Goal: Task Accomplishment & Management: Complete application form

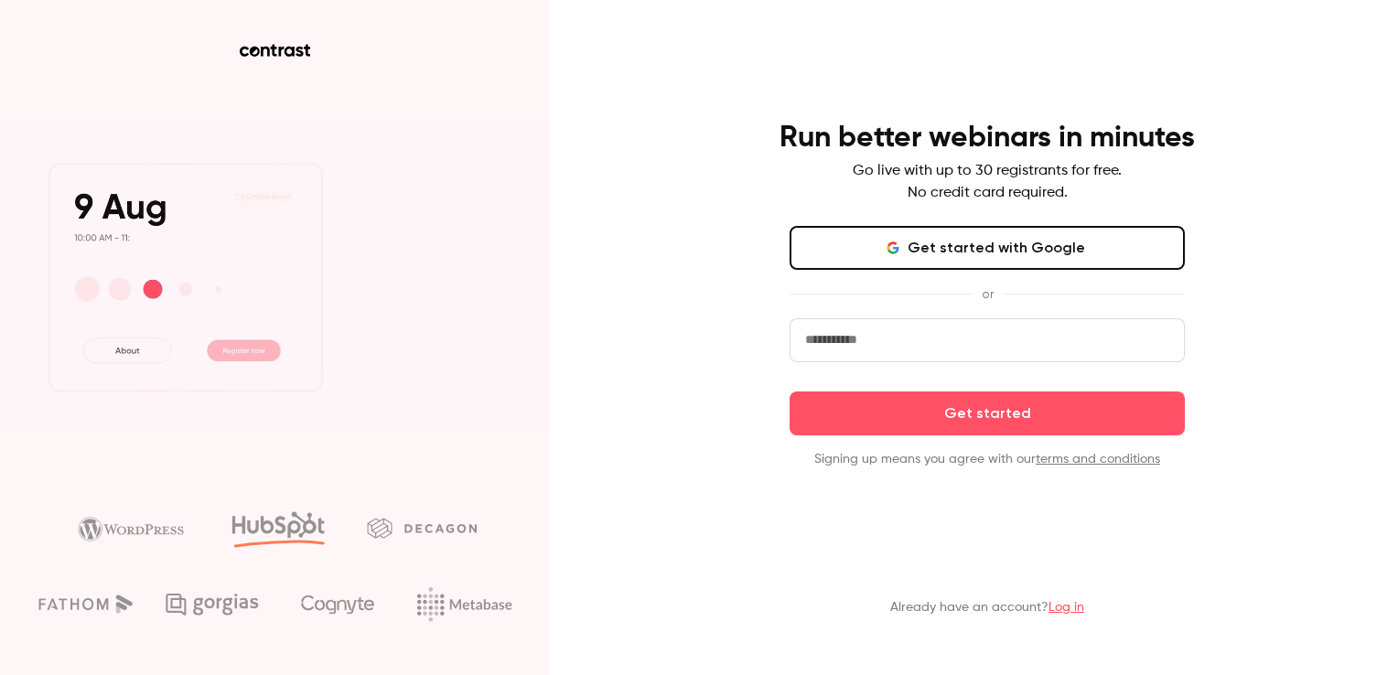
click at [989, 254] on button "Get started with Google" at bounding box center [986, 248] width 395 height 44
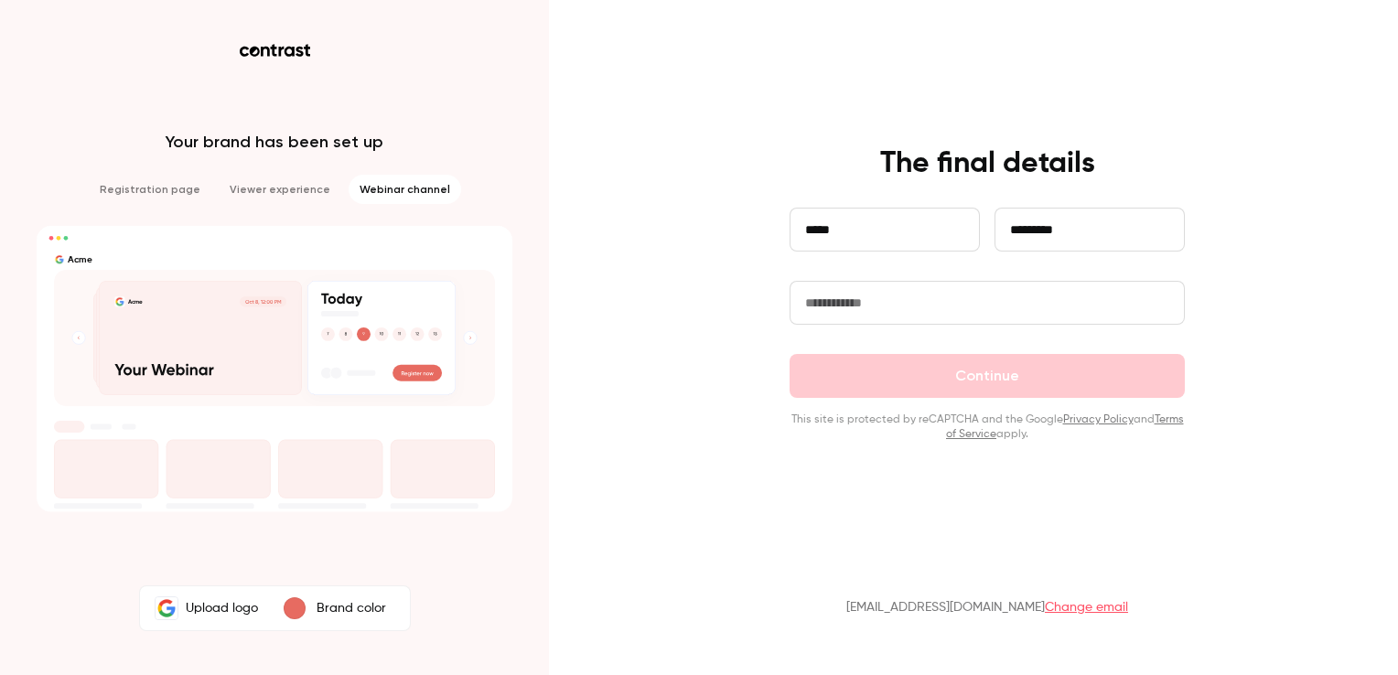
click at [212, 606] on label "Upload logo" at bounding box center [206, 608] width 125 height 37
click at [0, 0] on input "Upload logo" at bounding box center [0, 0] width 0 height 0
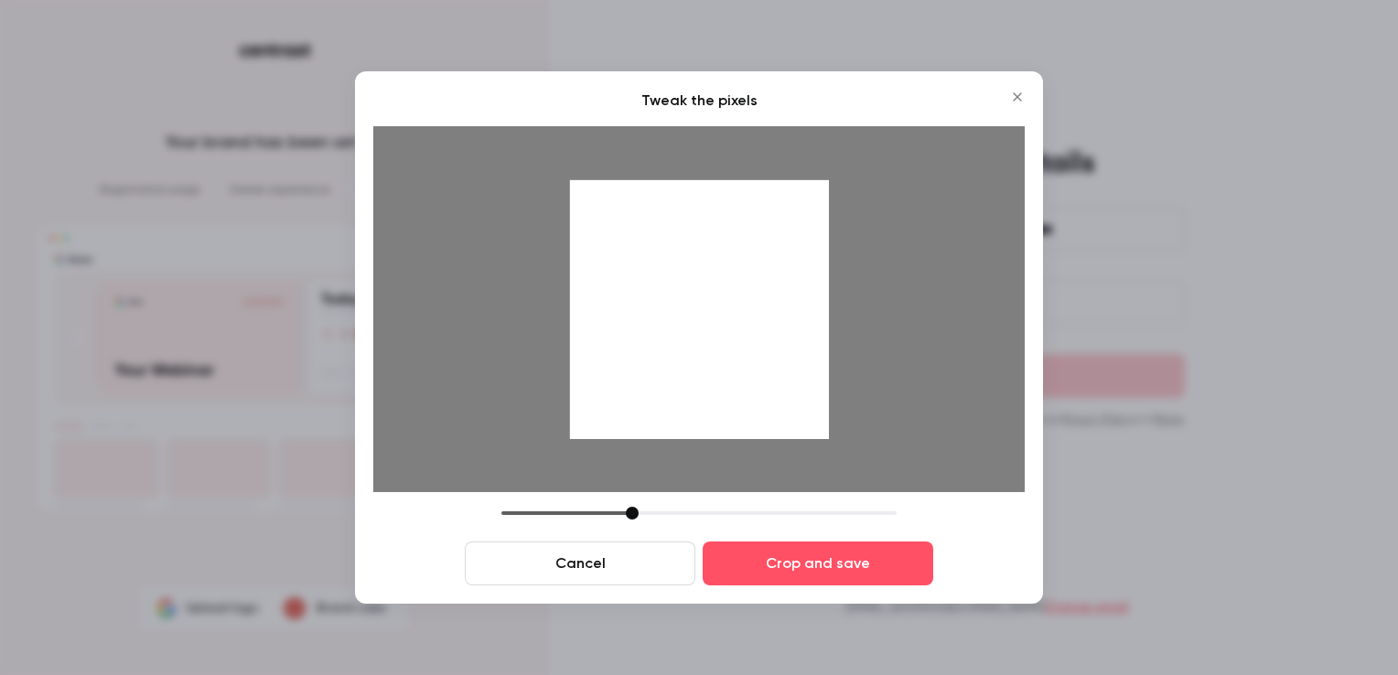
drag, startPoint x: 565, startPoint y: 295, endPoint x: 789, endPoint y: 310, distance: 224.6
click at [789, 310] on div at bounding box center [698, 309] width 651 height 366
drag, startPoint x: 635, startPoint y: 513, endPoint x: 558, endPoint y: 513, distance: 76.8
click at [558, 513] on div at bounding box center [555, 513] width 13 height 13
drag, startPoint x: 778, startPoint y: 352, endPoint x: 611, endPoint y: 356, distance: 166.5
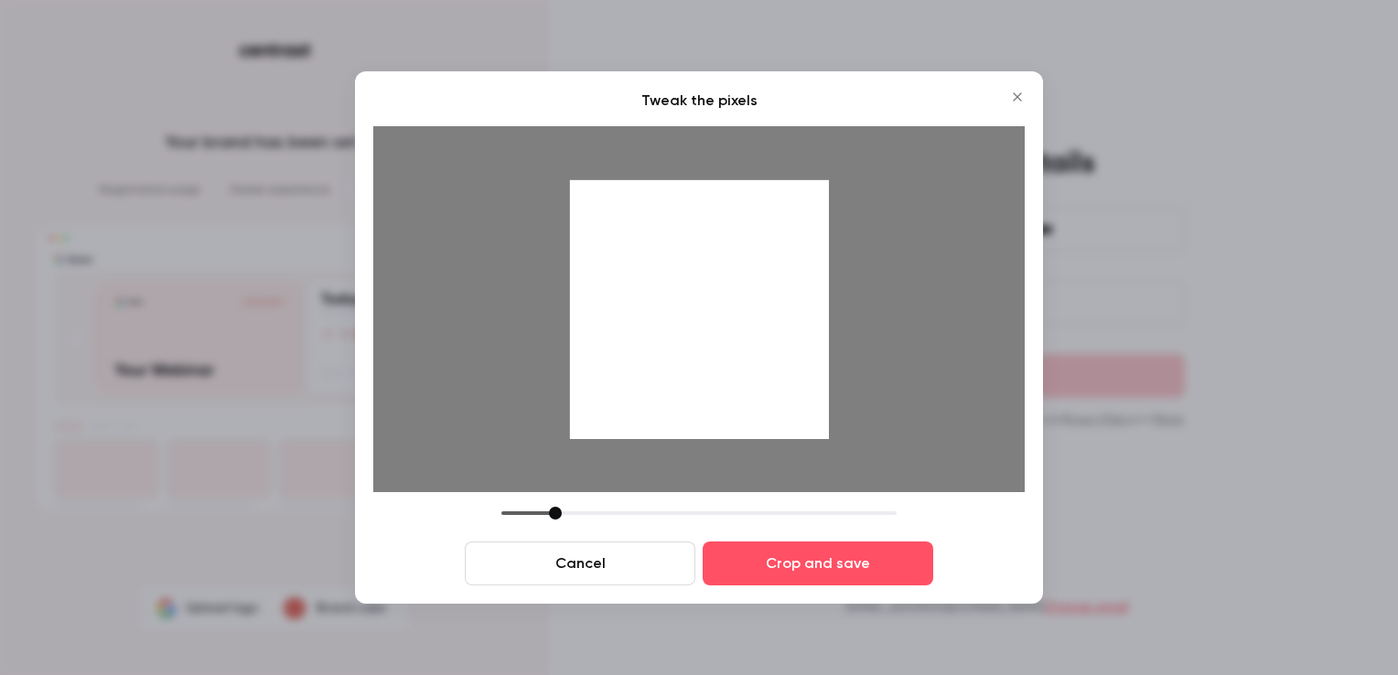
click at [611, 356] on div at bounding box center [699, 309] width 259 height 259
drag, startPoint x: 561, startPoint y: 514, endPoint x: 543, endPoint y: 512, distance: 17.5
click at [543, 512] on div at bounding box center [537, 513] width 13 height 13
drag, startPoint x: 737, startPoint y: 379, endPoint x: 711, endPoint y: 379, distance: 26.5
click at [711, 379] on div at bounding box center [699, 309] width 259 height 259
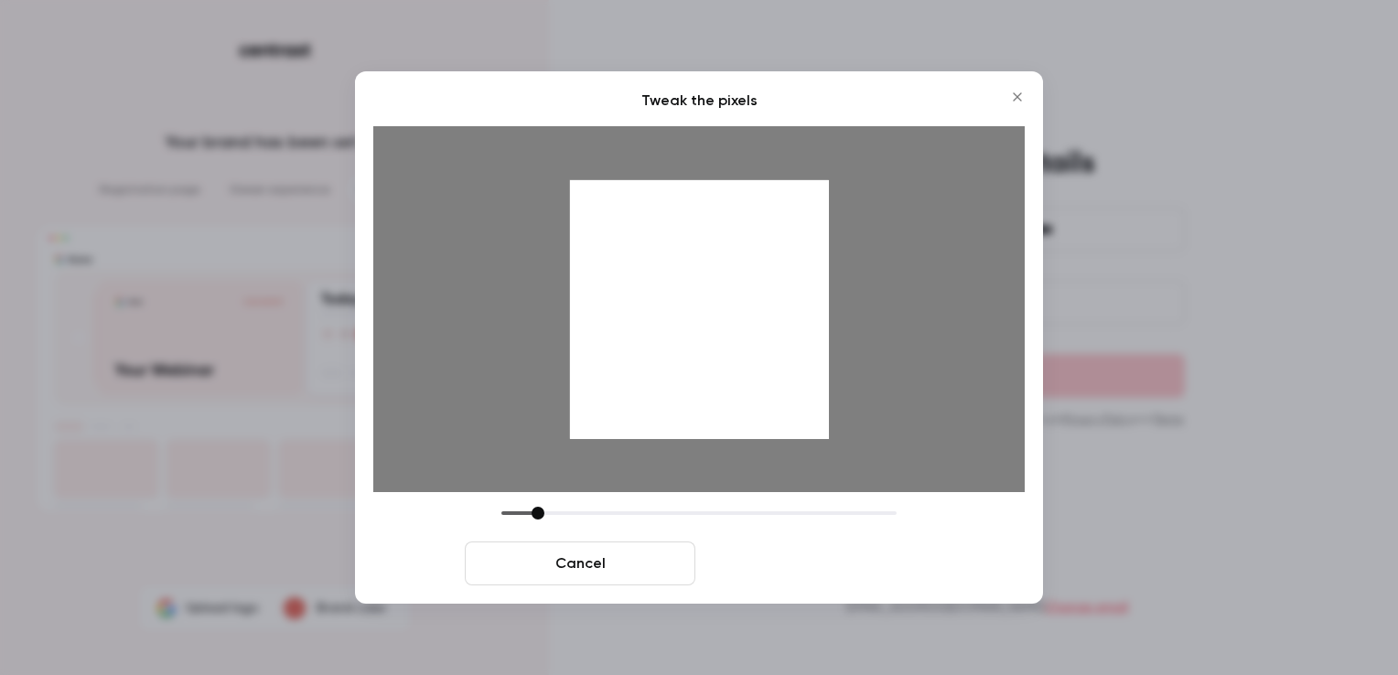
click at [782, 556] on button "Crop and save" at bounding box center [818, 564] width 231 height 44
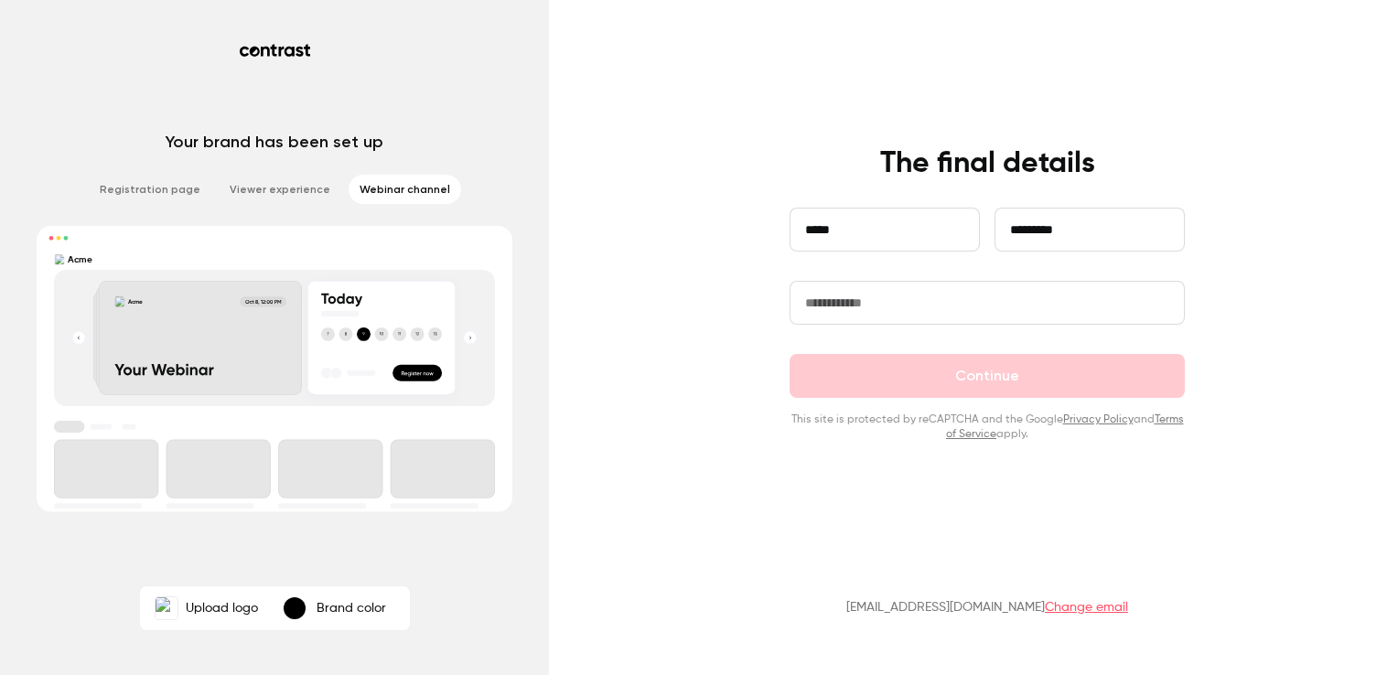
click at [876, 306] on input "text" at bounding box center [986, 303] width 395 height 44
click at [876, 302] on input "text" at bounding box center [986, 303] width 395 height 44
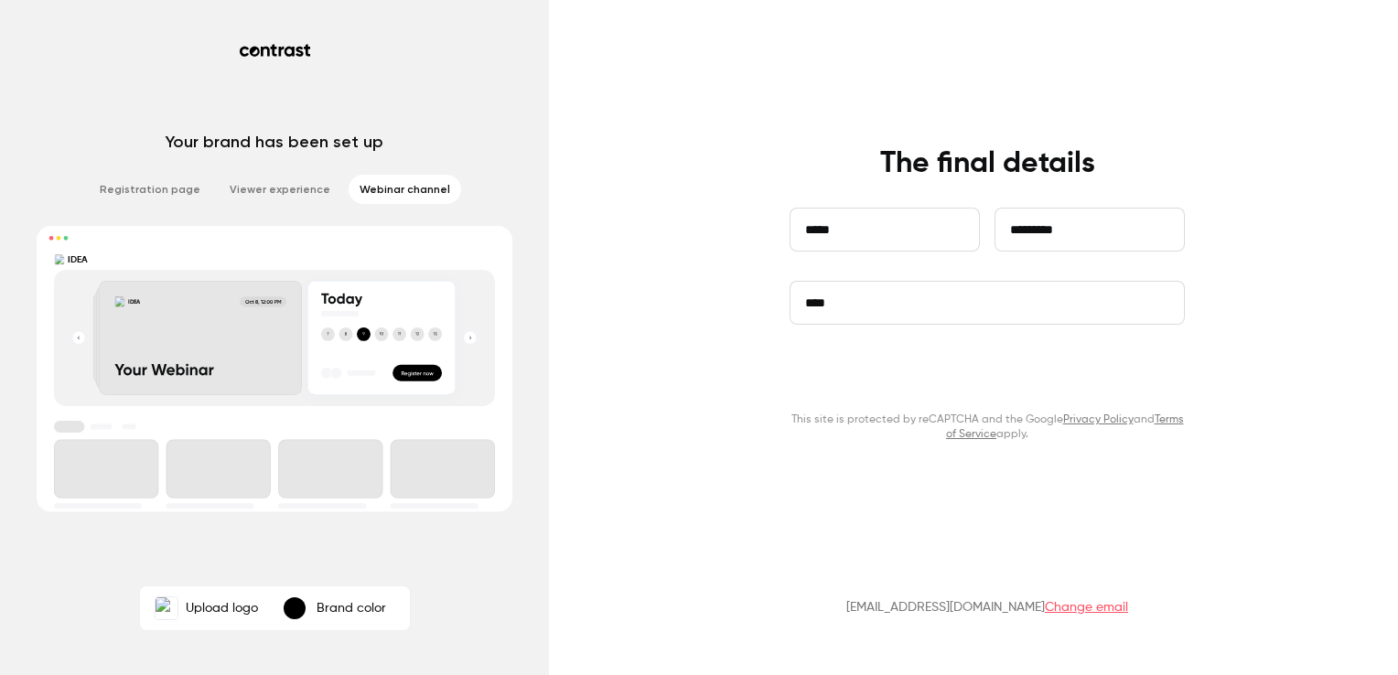
type input "****"
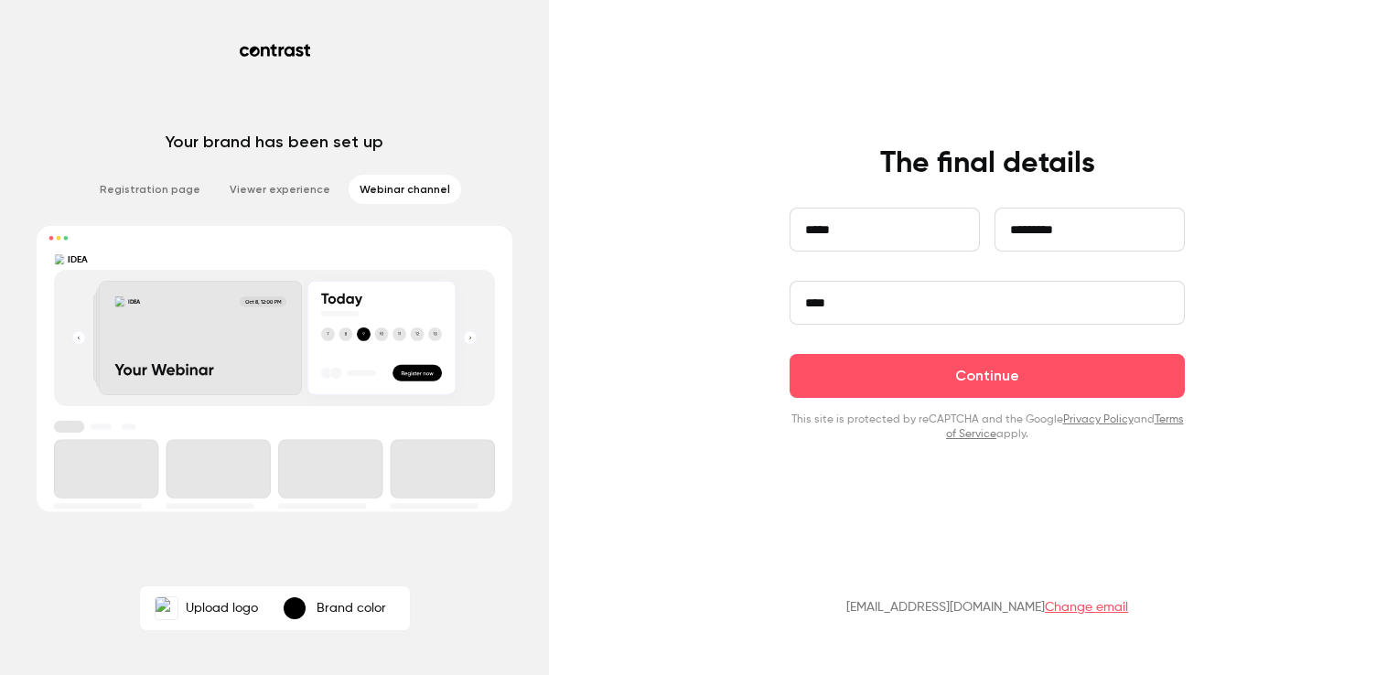
click at [1057, 375] on button "Continue" at bounding box center [986, 376] width 395 height 44
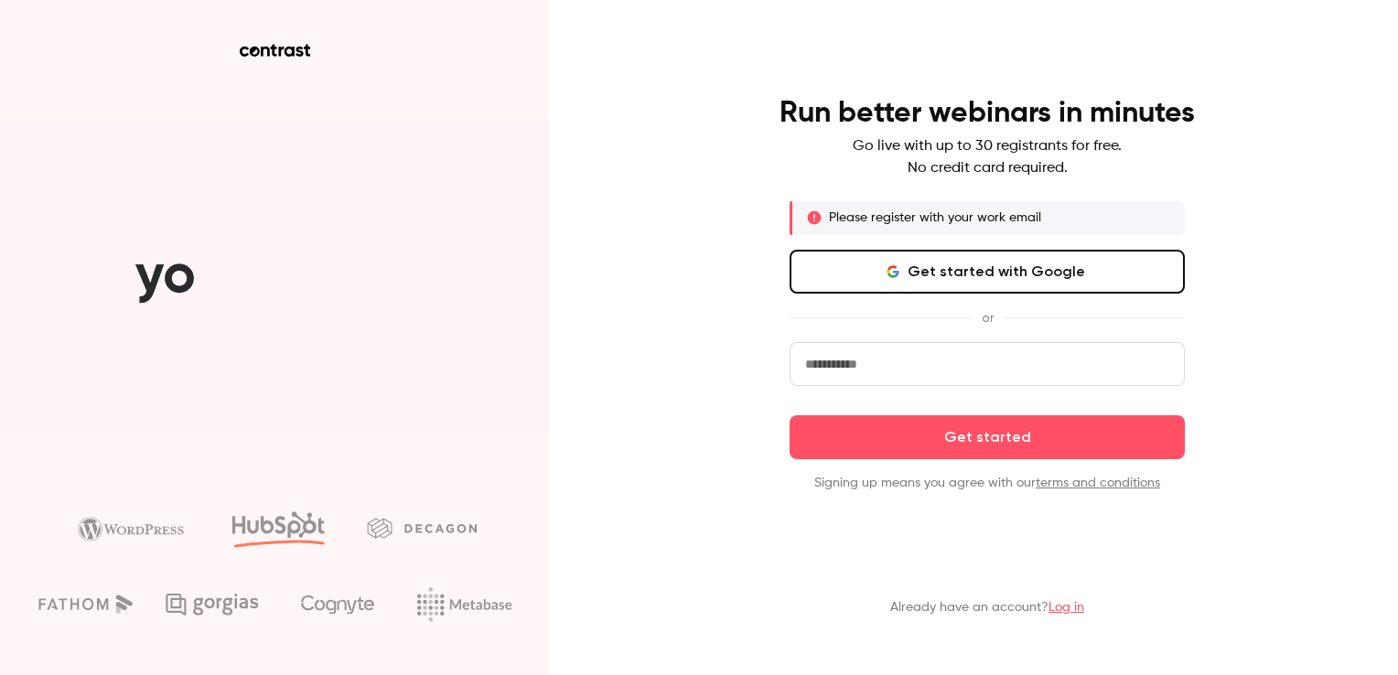
click at [1083, 488] on link "terms and conditions" at bounding box center [1097, 483] width 124 height 13
